Goal: Find specific page/section: Find specific page/section

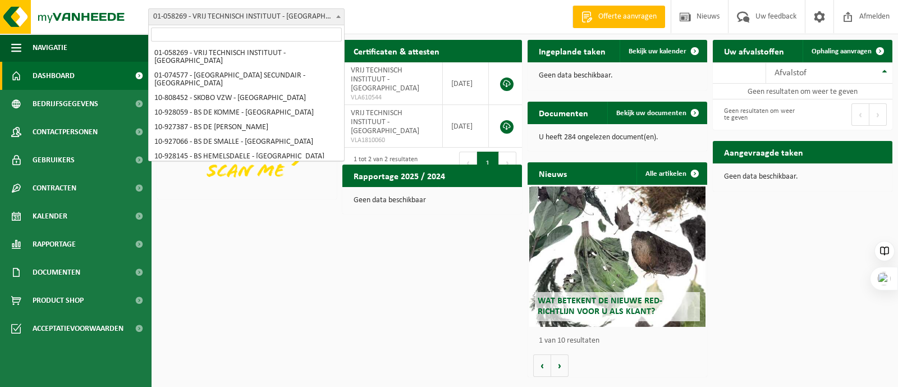
click at [268, 13] on span "01-058269 - VRIJ TECHNISCH INSTITUUT - [GEOGRAPHIC_DATA]" at bounding box center [246, 17] width 195 height 16
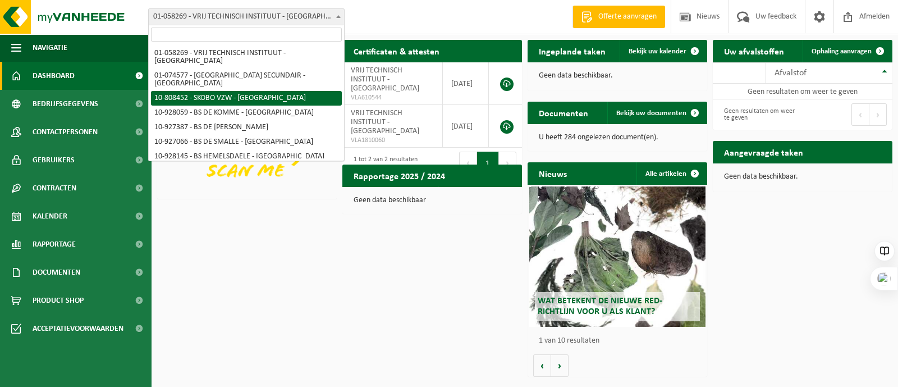
select select "36592"
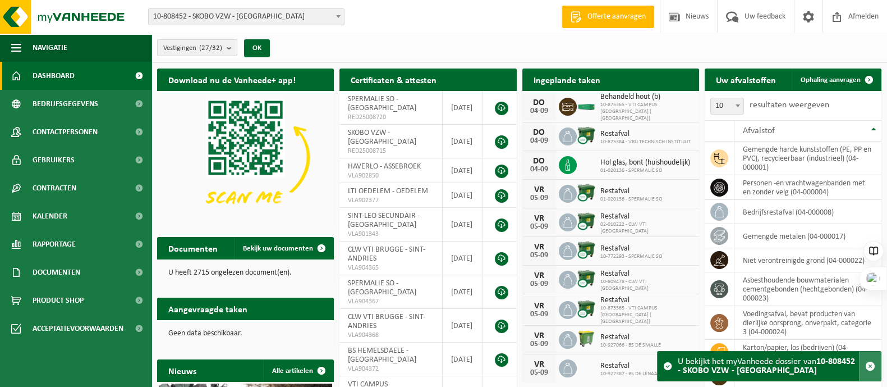
click at [870, 363] on span "button" at bounding box center [870, 366] width 10 height 10
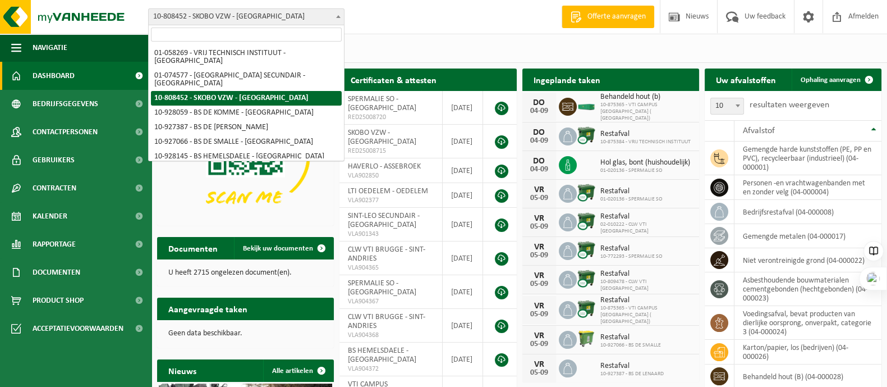
click at [234, 16] on span "10-808452 - SKOBO VZW - [GEOGRAPHIC_DATA]" at bounding box center [246, 17] width 195 height 16
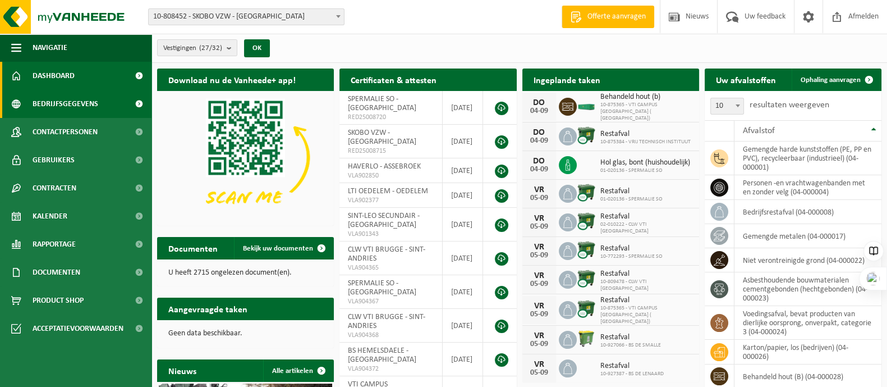
click at [63, 98] on span "Bedrijfsgegevens" at bounding box center [66, 104] width 66 height 28
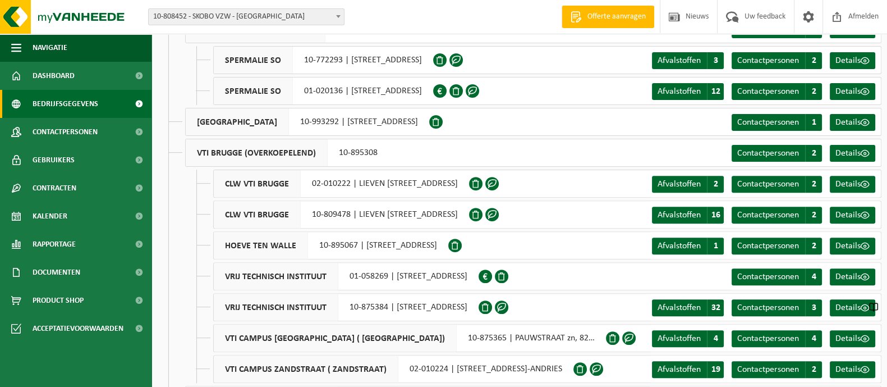
scroll to position [534, 0]
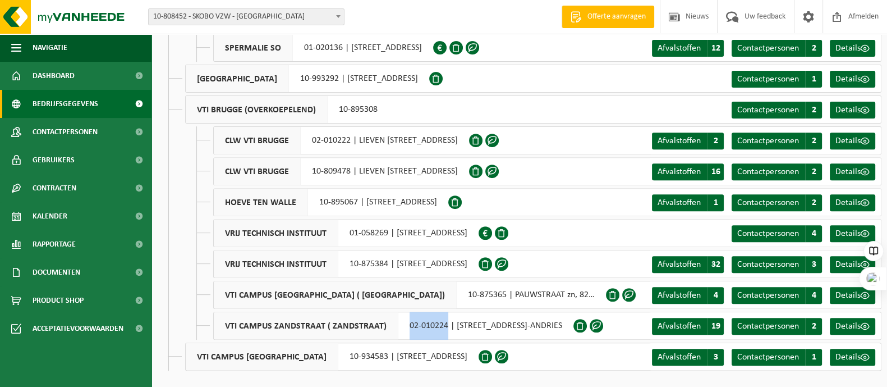
drag, startPoint x: 444, startPoint y: 323, endPoint x: 398, endPoint y: 330, distance: 47.1
click at [402, 327] on div "VTI CAMPUS ZANDSTRAAT ( ZANDSTRAAT) 02-010224 | ZANDSTRAAT 138, 8200 SINT-ANDRI…" at bounding box center [393, 325] width 360 height 28
copy div "02-010224"
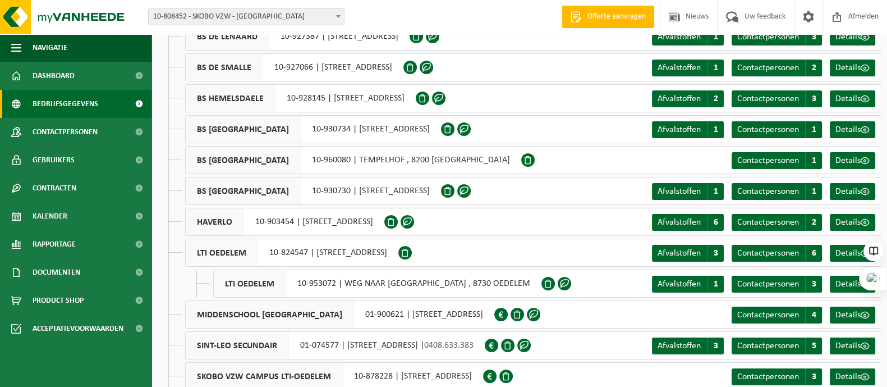
scroll to position [0, 0]
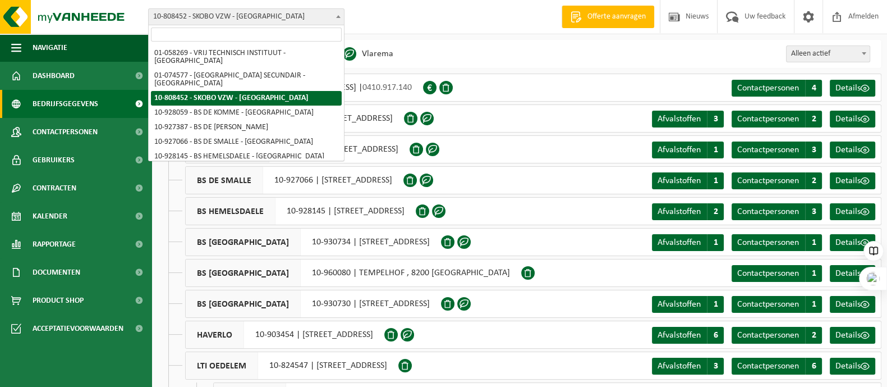
click at [174, 9] on span "10-808452 - SKOBO VZW - [GEOGRAPHIC_DATA]" at bounding box center [246, 17] width 195 height 16
type input "02-010224"
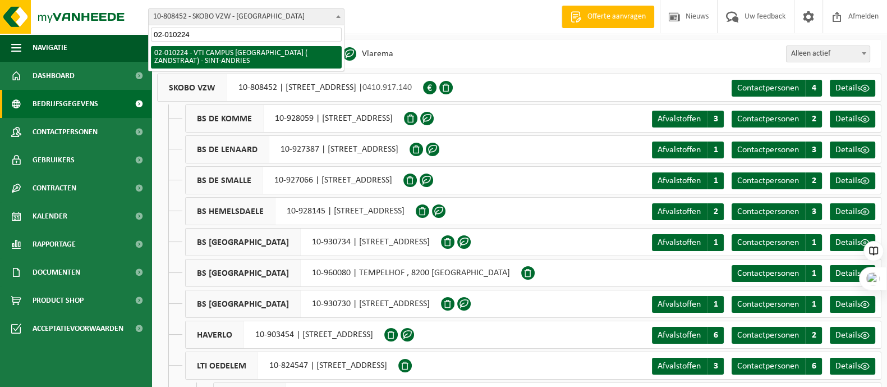
select select "10918"
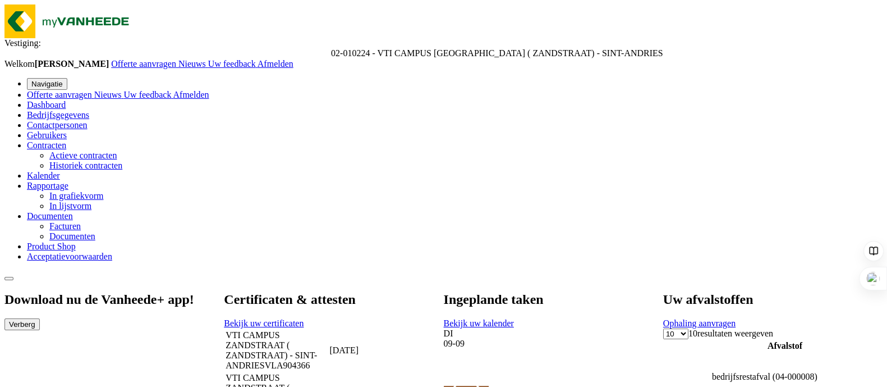
click at [514, 318] on span at bounding box center [514, 323] width 0 height 10
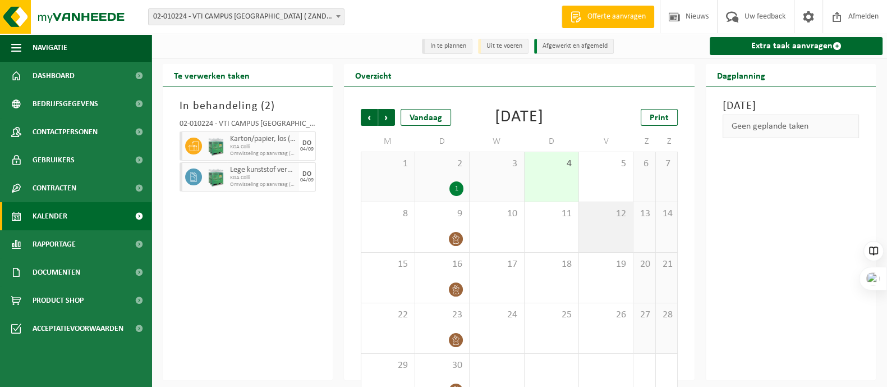
scroll to position [46, 0]
